Goal: Information Seeking & Learning: Obtain resource

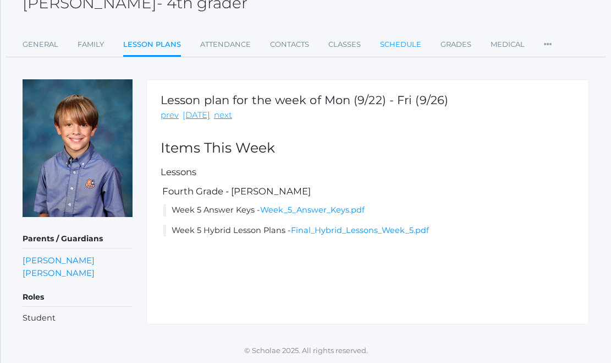
scroll to position [72, 0]
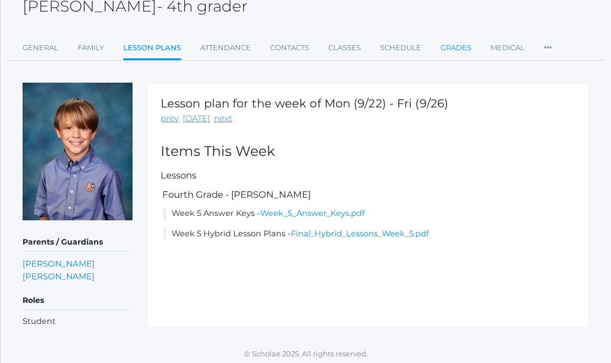
click at [449, 44] on link "Grades" at bounding box center [456, 48] width 31 height 22
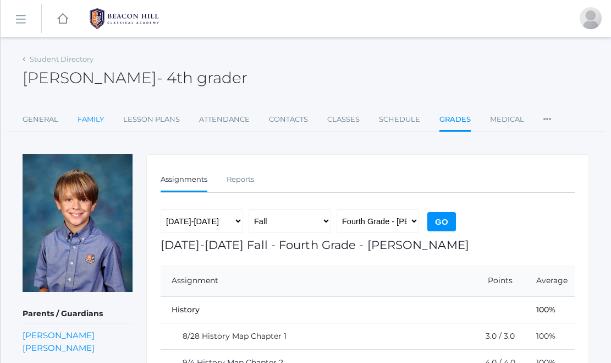
click at [83, 120] on link "Family" at bounding box center [91, 119] width 26 height 22
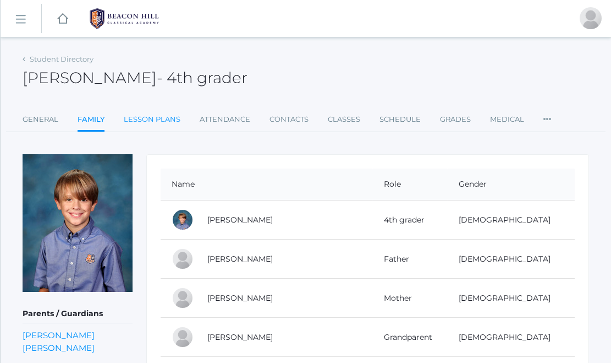
click at [154, 119] on link "Lesson Plans" at bounding box center [152, 119] width 57 height 22
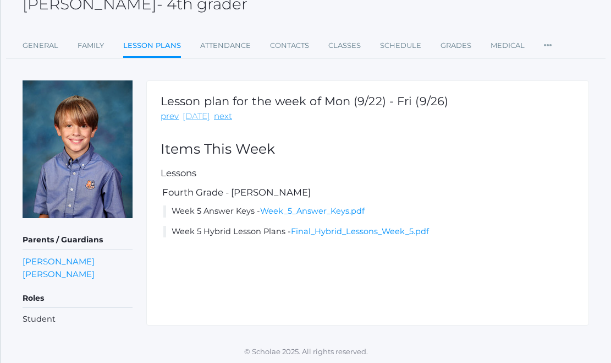
scroll to position [73, 0]
click at [255, 232] on li "Week 5 Hybrid Lesson Plans - Final_Hybrid_Lessons_Week_5.pdf" at bounding box center [369, 232] width 412 height 12
click at [327, 228] on link "Final_Hybrid_Lessons_Week_5.pdf" at bounding box center [360, 232] width 138 height 10
click at [338, 48] on link "Classes" at bounding box center [344, 46] width 32 height 22
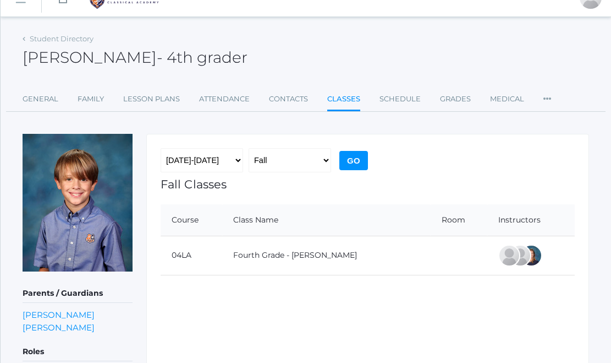
scroll to position [18, 0]
